Goal: Task Accomplishment & Management: Manage account settings

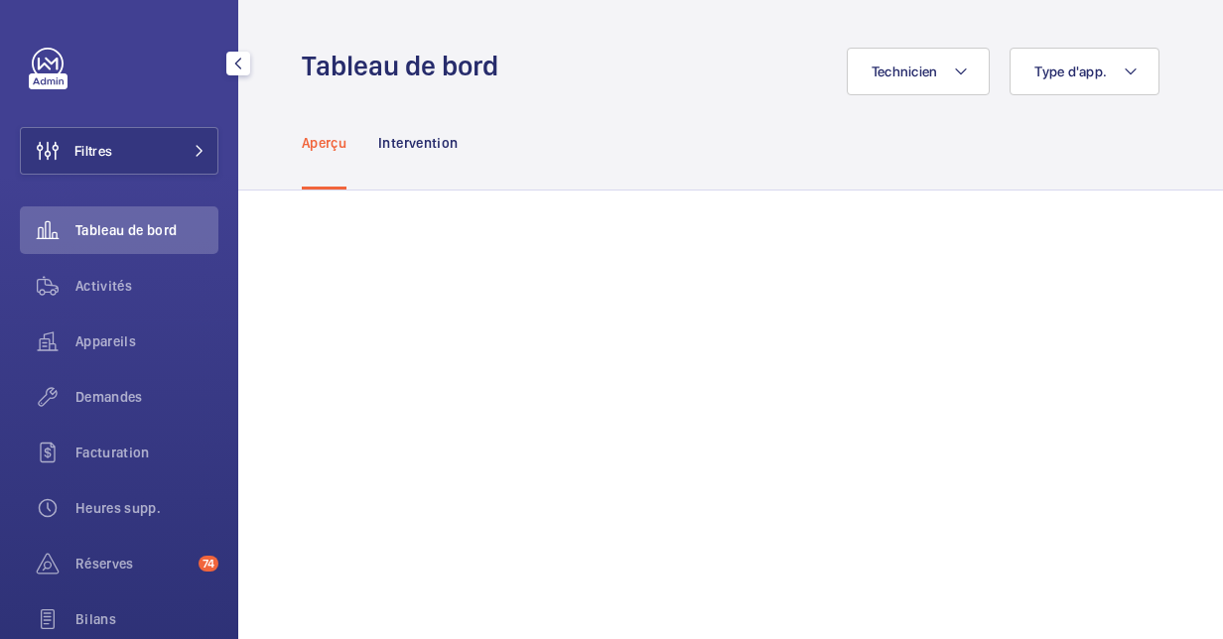
click at [91, 234] on span "Tableau de bord" at bounding box center [146, 230] width 143 height 20
click at [105, 278] on span "Activités" at bounding box center [146, 286] width 143 height 20
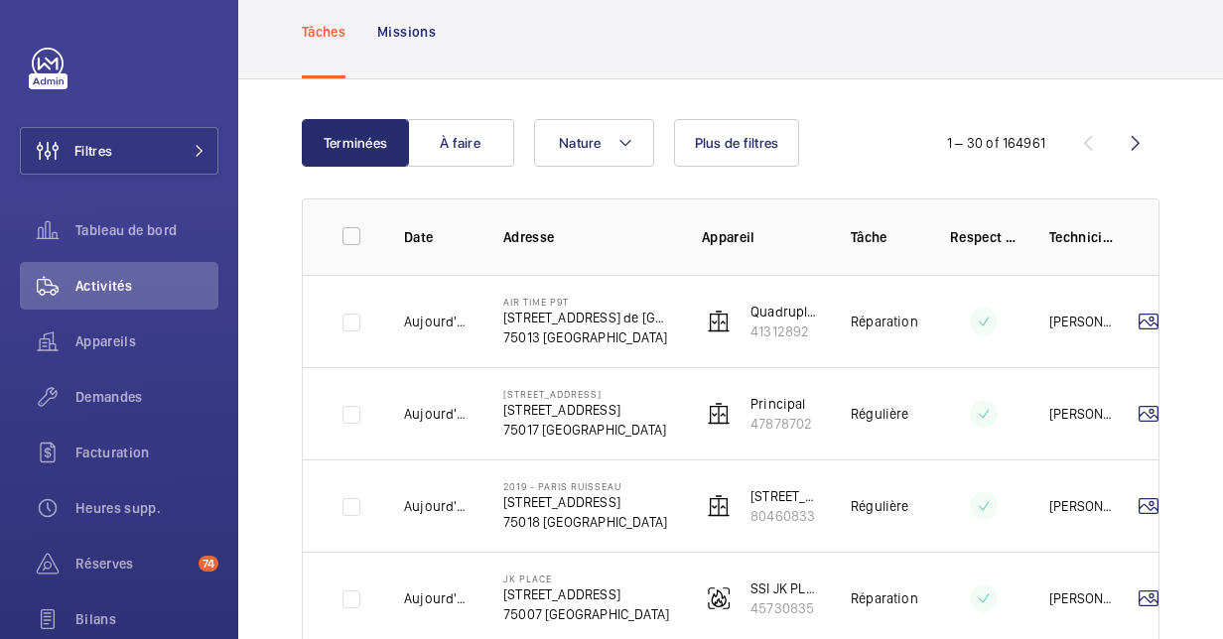
scroll to position [99, 0]
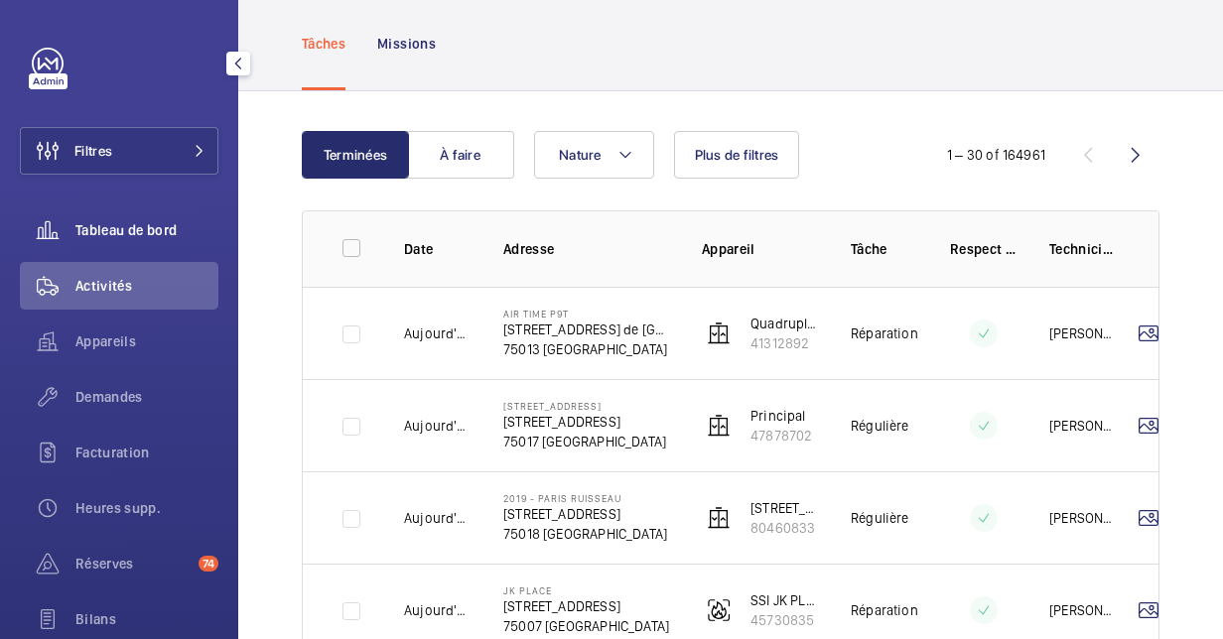
click at [88, 252] on div "Tableau de bord" at bounding box center [119, 230] width 198 height 48
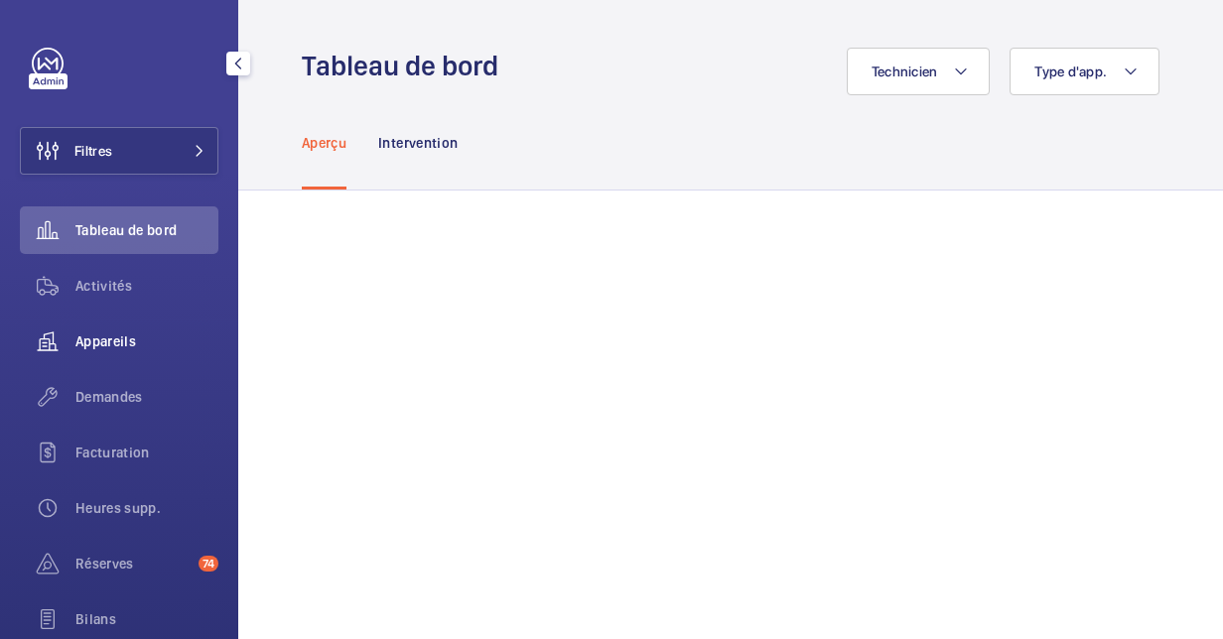
click at [133, 337] on span "Appareils" at bounding box center [146, 341] width 143 height 20
